Goal: Task Accomplishment & Management: Manage account settings

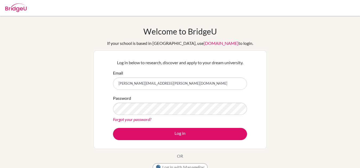
type input "[PERSON_NAME][EMAIL_ADDRESS][PERSON_NAME][DOMAIN_NAME]"
click at [113, 128] on button "Log in" at bounding box center [180, 134] width 134 height 12
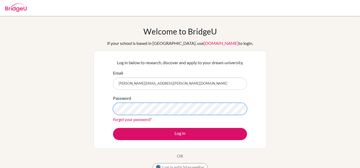
click at [113, 128] on button "Log in" at bounding box center [180, 134] width 134 height 12
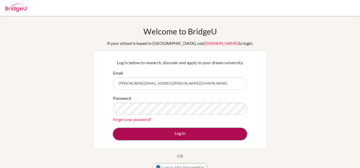
click at [191, 132] on button "Log in" at bounding box center [180, 134] width 134 height 12
click at [176, 138] on button "Log in" at bounding box center [180, 134] width 134 height 12
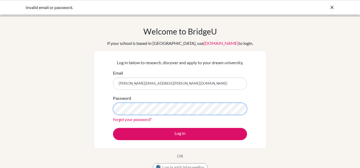
click at [113, 128] on button "Log in" at bounding box center [180, 134] width 134 height 12
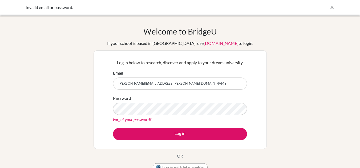
click at [330, 6] on icon at bounding box center [331, 7] width 5 height 5
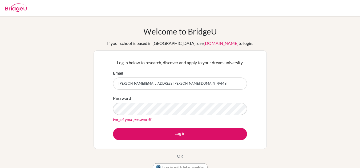
click at [303, 122] on div "Welcome to [GEOGRAPHIC_DATA] If your school is based in [GEOGRAPHIC_DATA], use …" at bounding box center [180, 114] width 360 height 174
type input "[PERSON_NAME][EMAIL_ADDRESS][PERSON_NAME][DOMAIN_NAME]"
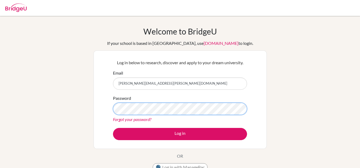
click at [113, 128] on button "Log in" at bounding box center [180, 134] width 134 height 12
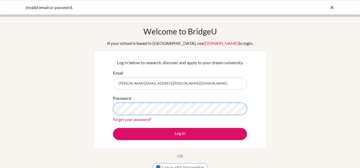
click at [113, 128] on button "Log in" at bounding box center [180, 134] width 134 height 12
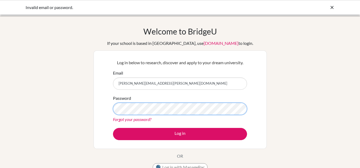
click at [113, 128] on button "Log in" at bounding box center [180, 134] width 134 height 12
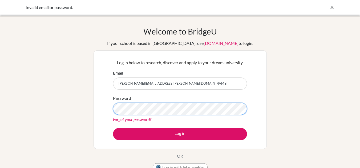
click at [113, 128] on button "Log in" at bounding box center [180, 134] width 134 height 12
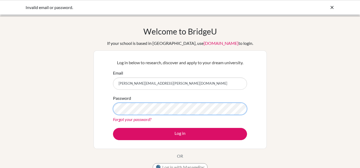
click at [113, 128] on button "Log in" at bounding box center [180, 134] width 134 height 12
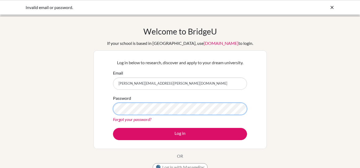
click at [113, 128] on button "Log in" at bounding box center [180, 134] width 134 height 12
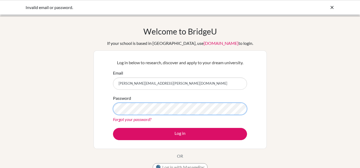
click at [113, 128] on button "Log in" at bounding box center [180, 134] width 134 height 12
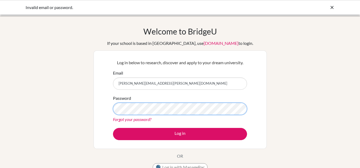
click at [113, 128] on button "Log in" at bounding box center [180, 134] width 134 height 12
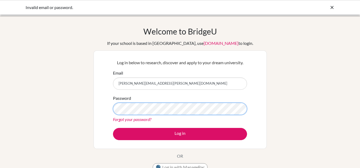
click at [113, 128] on button "Log in" at bounding box center [180, 134] width 134 height 12
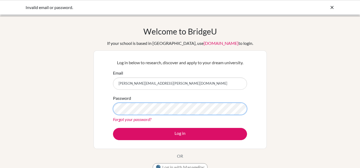
click at [113, 128] on button "Log in" at bounding box center [180, 134] width 134 height 12
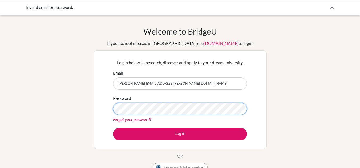
click at [113, 128] on button "Log in" at bounding box center [180, 134] width 134 height 12
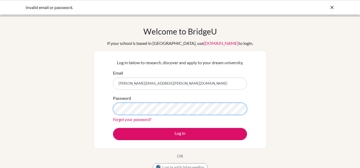
click at [113, 128] on button "Log in" at bounding box center [180, 134] width 134 height 12
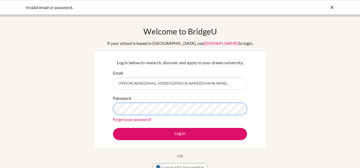
click at [113, 128] on button "Log in" at bounding box center [180, 134] width 134 height 12
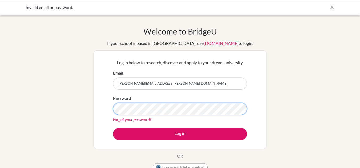
click at [113, 128] on button "Log in" at bounding box center [180, 134] width 134 height 12
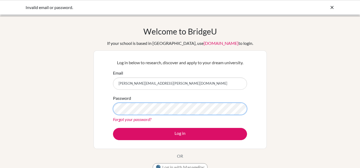
click at [113, 128] on button "Log in" at bounding box center [180, 134] width 134 height 12
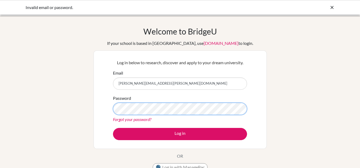
click at [113, 128] on button "Log in" at bounding box center [180, 134] width 134 height 12
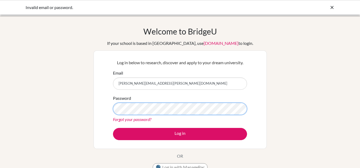
click at [113, 128] on button "Log in" at bounding box center [180, 134] width 134 height 12
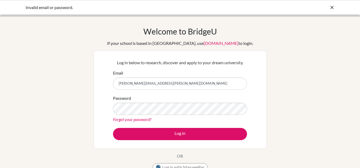
click at [113, 128] on button "Log in" at bounding box center [180, 134] width 134 height 12
click at [178, 168] on html "Invalid email or password. Your browser is not supported by [PERSON_NAME]. Plea…" at bounding box center [180, 84] width 360 height 168
drag, startPoint x: 98, startPoint y: 129, endPoint x: 85, endPoint y: 129, distance: 13.3
click at [89, 128] on div "Welcome to [GEOGRAPHIC_DATA] If your school is based in [GEOGRAPHIC_DATA], use …" at bounding box center [180, 114] width 360 height 174
click at [288, 64] on div "Welcome to [GEOGRAPHIC_DATA] If your school is based in [GEOGRAPHIC_DATA], use …" at bounding box center [180, 114] width 360 height 174
